Goal: Task Accomplishment & Management: Manage account settings

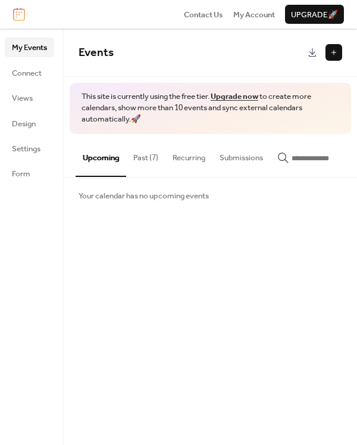
click at [145, 154] on button "Past (7)" at bounding box center [145, 155] width 39 height 42
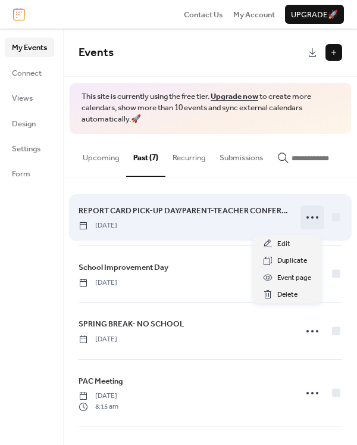
click at [310, 223] on icon at bounding box center [312, 217] width 19 height 19
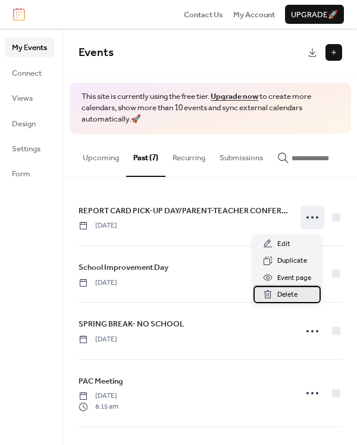
click at [295, 295] on span "Delete" at bounding box center [288, 295] width 20 height 12
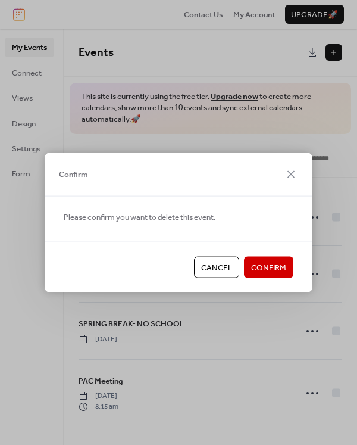
click at [281, 270] on span "Confirm" at bounding box center [268, 268] width 35 height 12
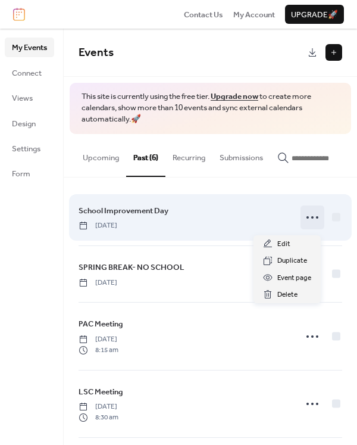
click at [311, 220] on icon at bounding box center [312, 217] width 19 height 19
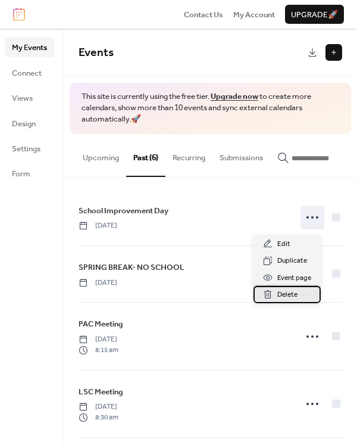
click at [291, 302] on div "Delete" at bounding box center [287, 294] width 67 height 17
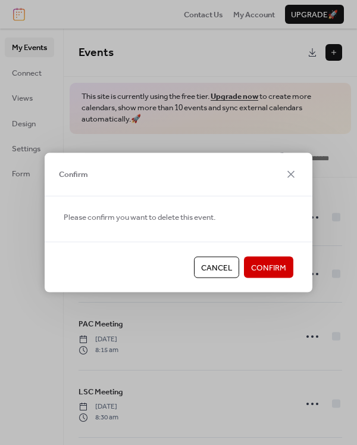
click at [268, 267] on span "Confirm" at bounding box center [268, 268] width 35 height 12
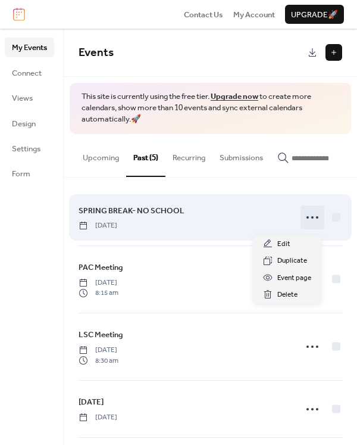
click at [304, 217] on icon at bounding box center [312, 217] width 19 height 19
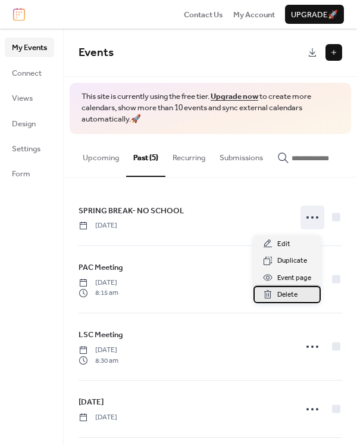
click at [284, 296] on span "Delete" at bounding box center [288, 295] width 20 height 12
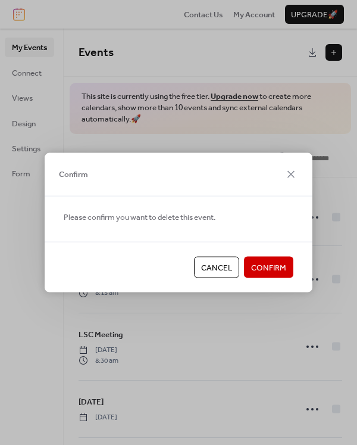
click at [280, 266] on span "Confirm" at bounding box center [268, 268] width 35 height 12
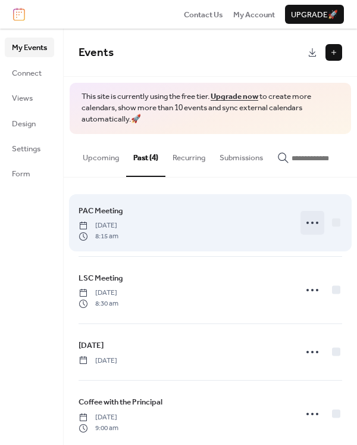
click at [311, 223] on icon at bounding box center [312, 222] width 19 height 19
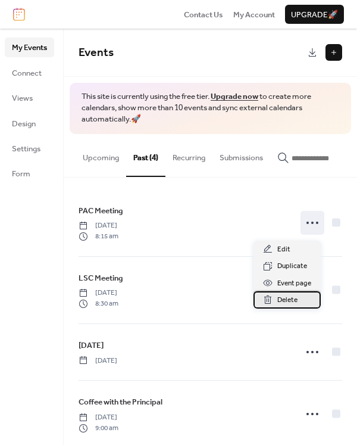
click at [295, 298] on span "Delete" at bounding box center [288, 300] width 20 height 12
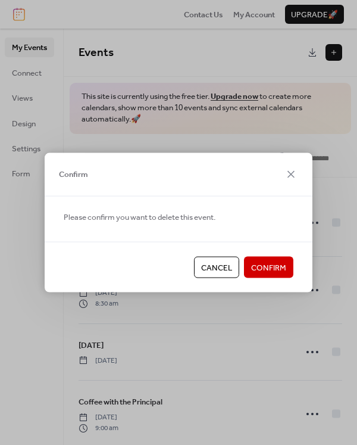
click at [272, 265] on span "Confirm" at bounding box center [268, 268] width 35 height 12
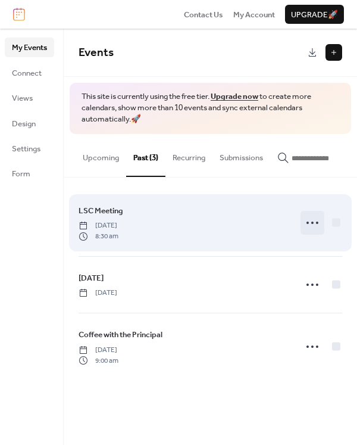
click at [312, 224] on circle at bounding box center [313, 223] width 2 height 2
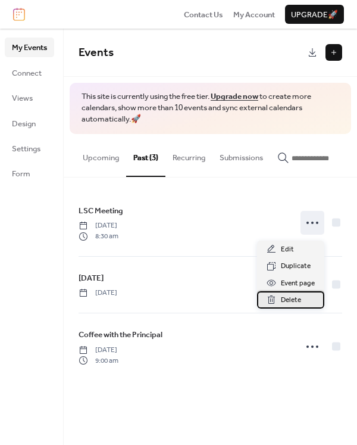
click at [294, 303] on span "Delete" at bounding box center [291, 300] width 20 height 12
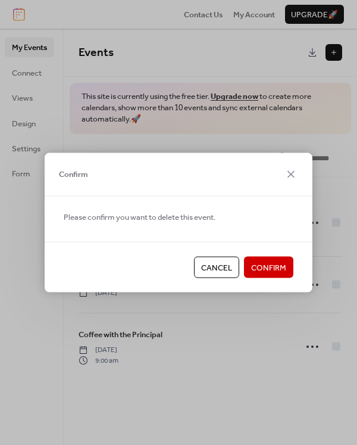
click at [275, 268] on span "Confirm" at bounding box center [268, 268] width 35 height 12
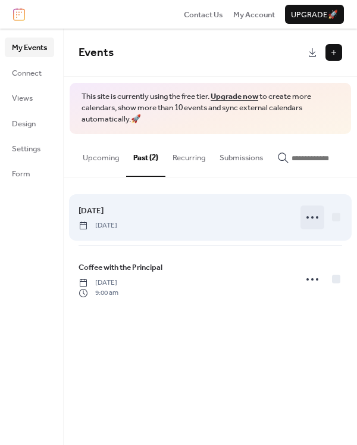
click at [315, 224] on icon at bounding box center [312, 217] width 19 height 19
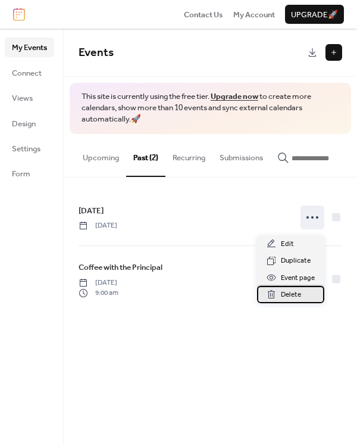
click at [292, 291] on span "Delete" at bounding box center [291, 295] width 20 height 12
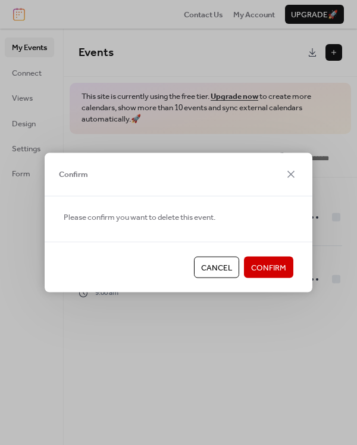
click at [274, 266] on span "Confirm" at bounding box center [268, 268] width 35 height 12
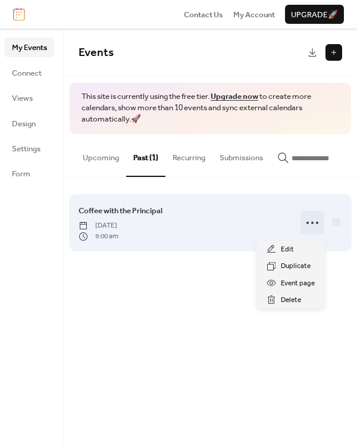
click at [309, 225] on icon at bounding box center [312, 222] width 19 height 19
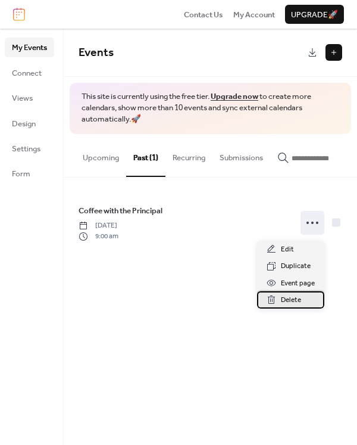
click at [294, 295] on span "Delete" at bounding box center [291, 300] width 20 height 12
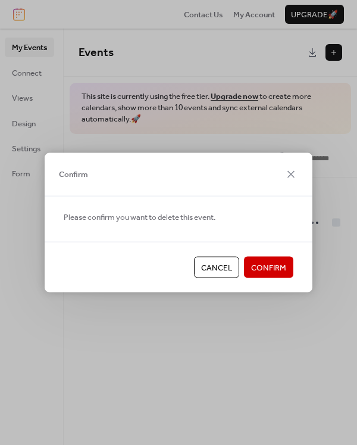
click at [278, 270] on span "Confirm" at bounding box center [268, 268] width 35 height 12
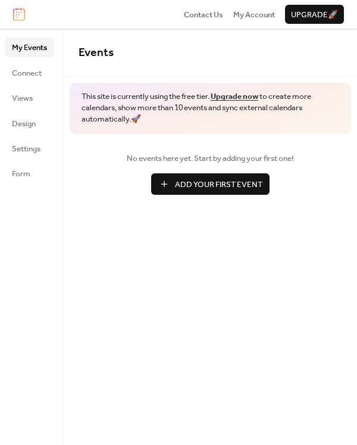
click at [234, 179] on span "Add Your First Event" at bounding box center [219, 185] width 88 height 12
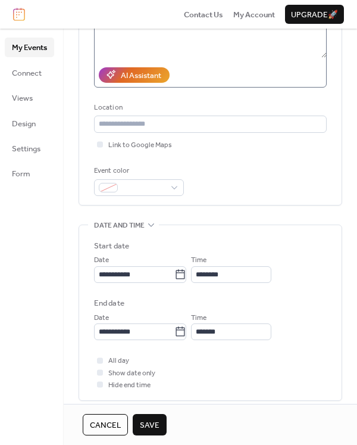
scroll to position [188, 0]
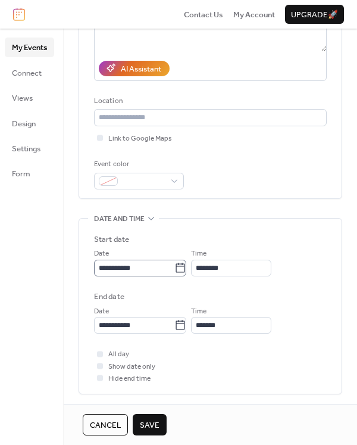
type input "**********"
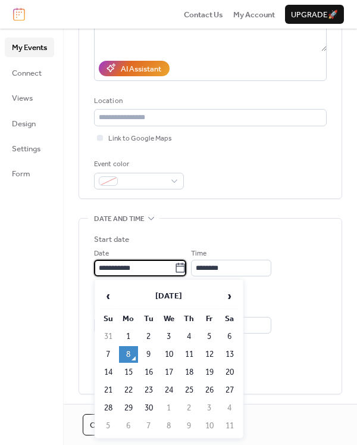
click at [151, 267] on input "**********" at bounding box center [134, 268] width 80 height 17
click at [188, 353] on td "11" at bounding box center [189, 354] width 19 height 17
type input "**********"
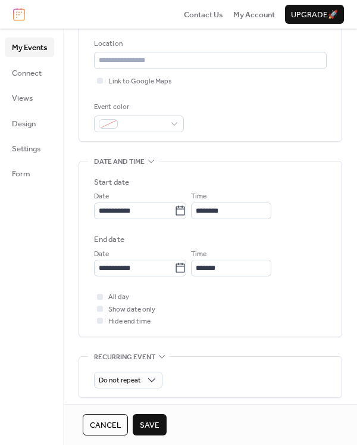
scroll to position [272, 0]
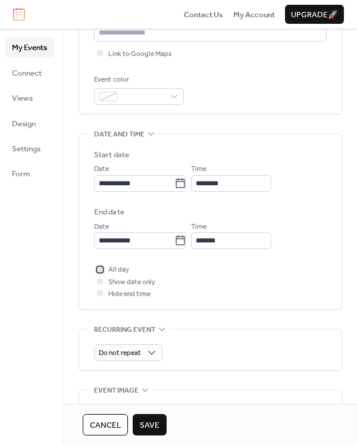
click at [99, 269] on div at bounding box center [100, 269] width 6 height 6
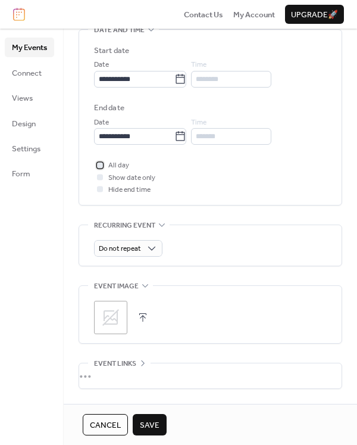
scroll to position [464, 0]
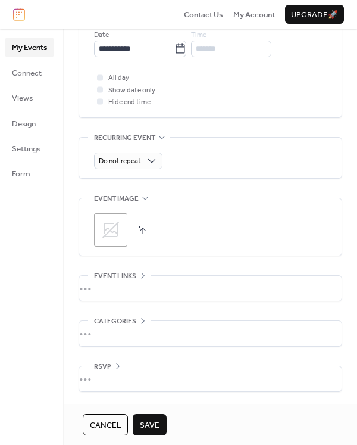
click at [153, 420] on span "Save" at bounding box center [150, 425] width 20 height 12
